Goal: Navigation & Orientation: Go to known website

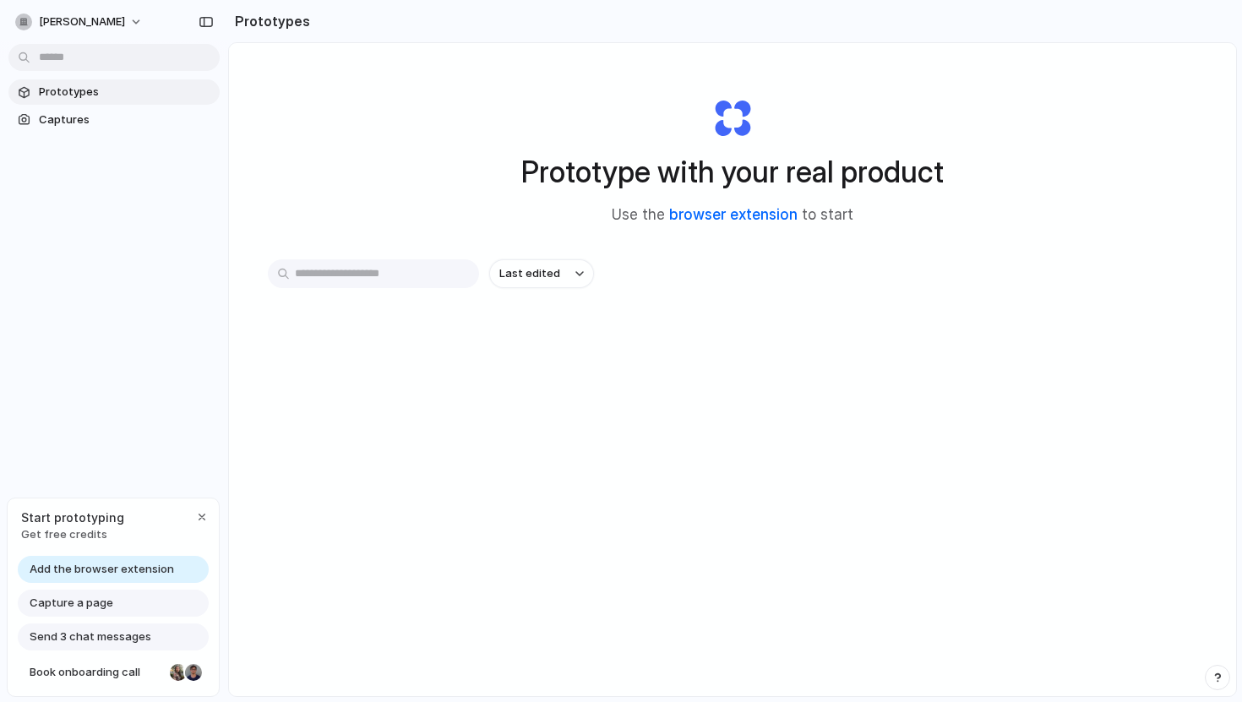
click at [723, 219] on link "browser extension" at bounding box center [733, 214] width 128 height 17
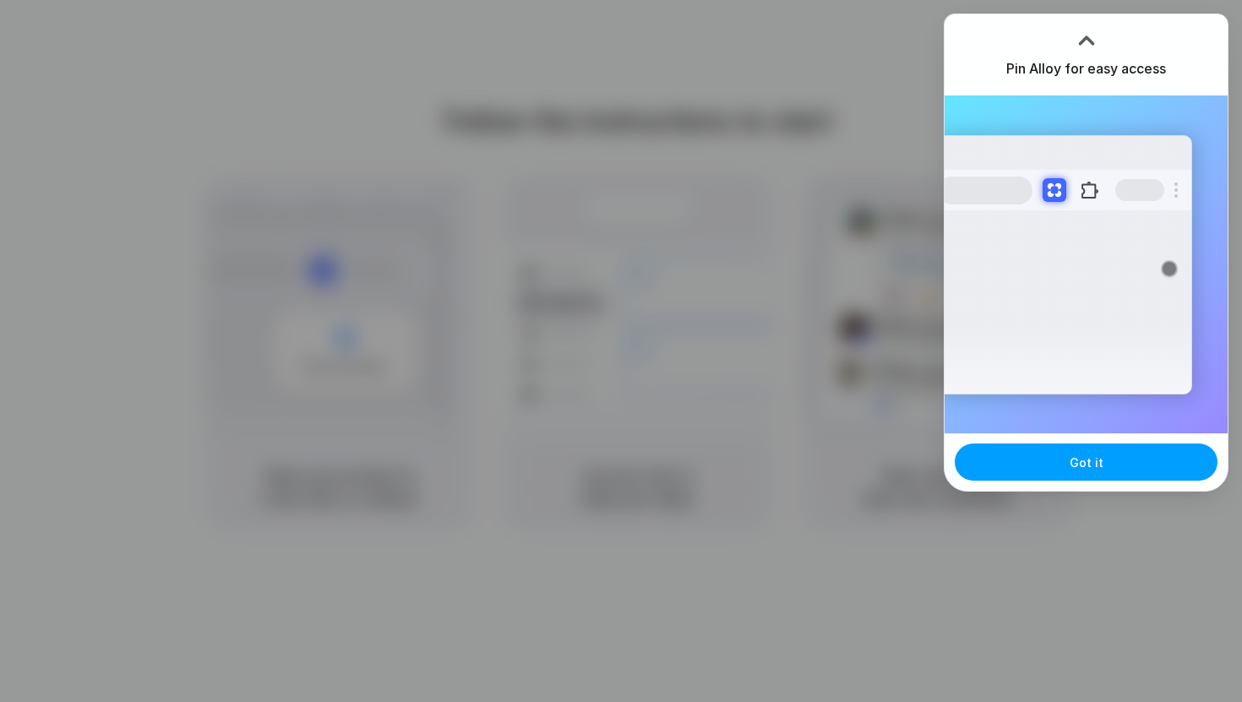
click at [1035, 478] on button "Got it" at bounding box center [1086, 462] width 263 height 37
